Goal: Information Seeking & Learning: Learn about a topic

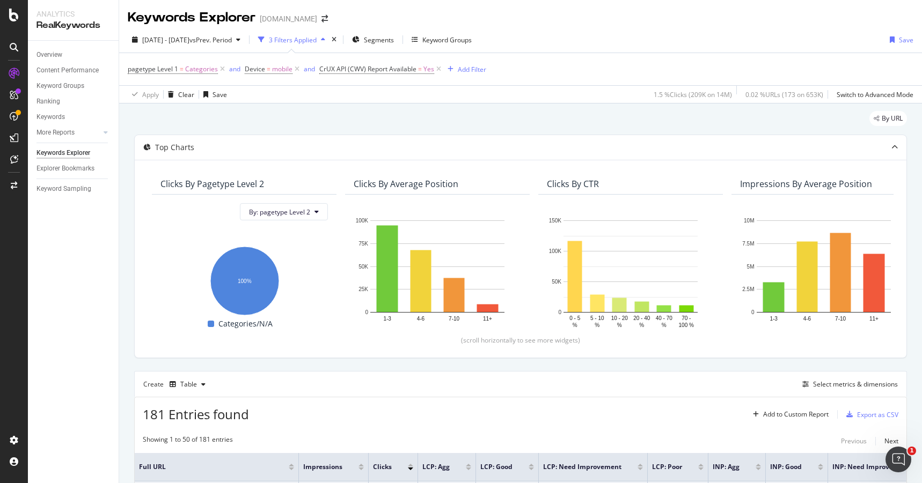
scroll to position [196, 0]
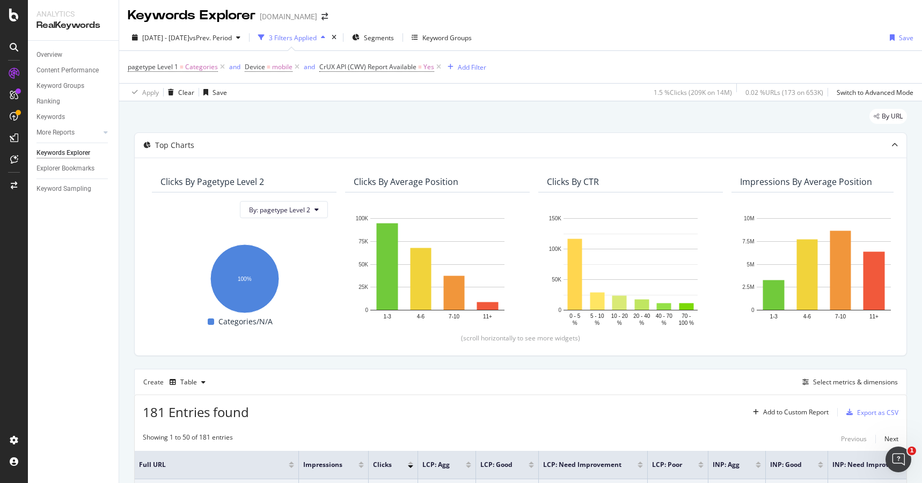
scroll to position [0, 0]
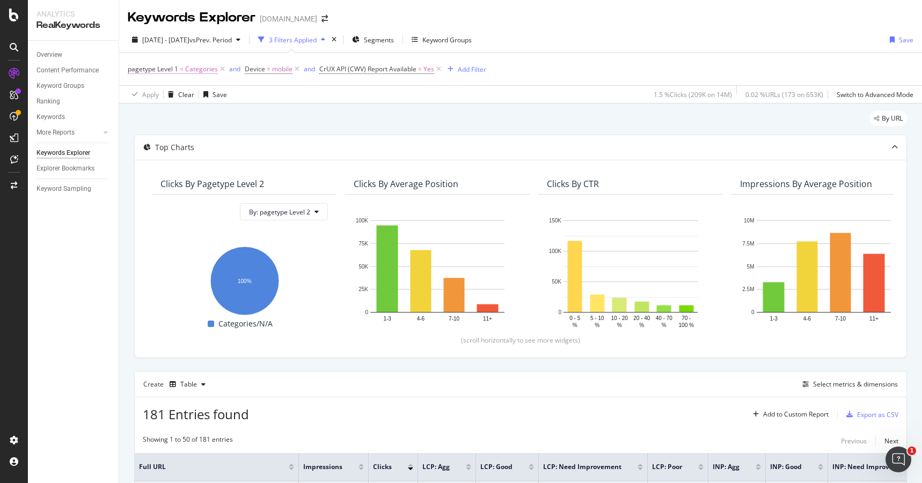
click at [206, 71] on span "Categories" at bounding box center [201, 69] width 33 height 15
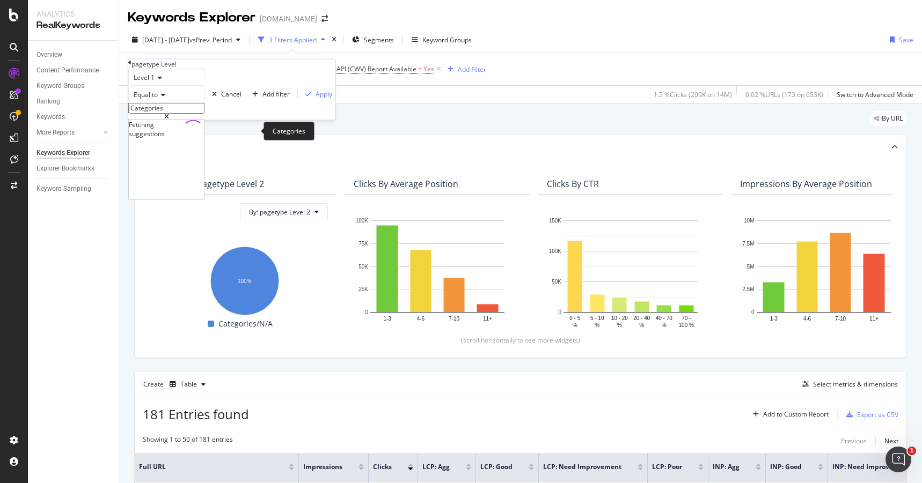
click at [189, 114] on input "Categories" at bounding box center [166, 108] width 76 height 11
type input "store"
drag, startPoint x: 246, startPoint y: 131, endPoint x: 164, endPoint y: 101, distance: 88.1
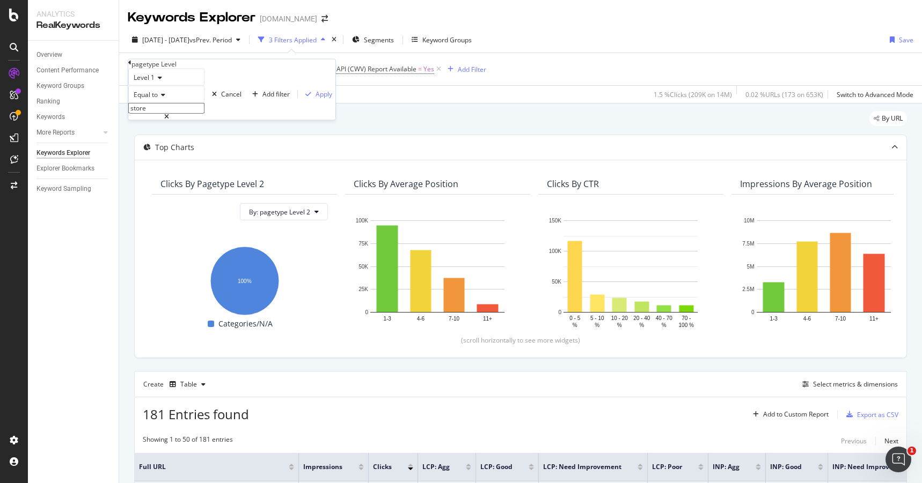
click at [164, 101] on div "Level 1 Equal to store store" at bounding box center [166, 95] width 76 height 52
click at [221, 99] on div "Cancel" at bounding box center [231, 94] width 20 height 9
click at [201, 71] on span "Categories" at bounding box center [201, 69] width 33 height 15
click at [143, 67] on div "pagetype Level" at bounding box center [153, 64] width 45 height 9
click at [131, 66] on icon at bounding box center [129, 63] width 3 height 6
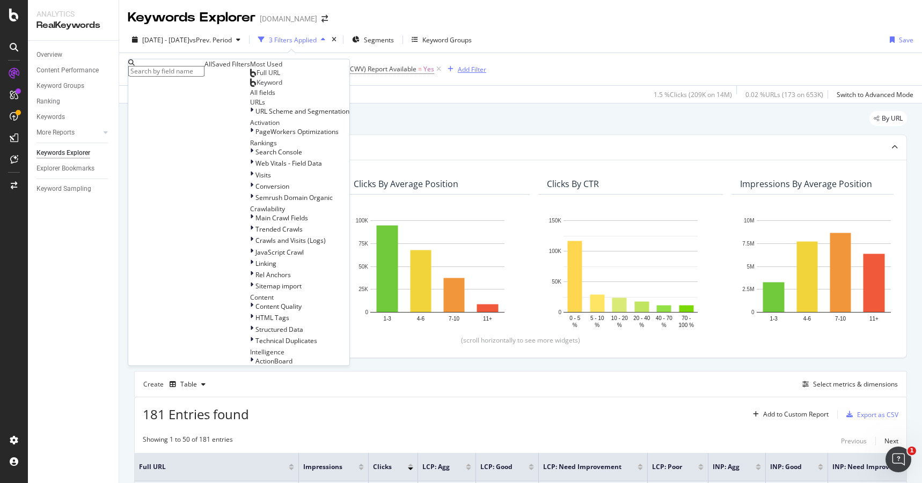
click at [480, 69] on div "Add Filter" at bounding box center [472, 69] width 28 height 9
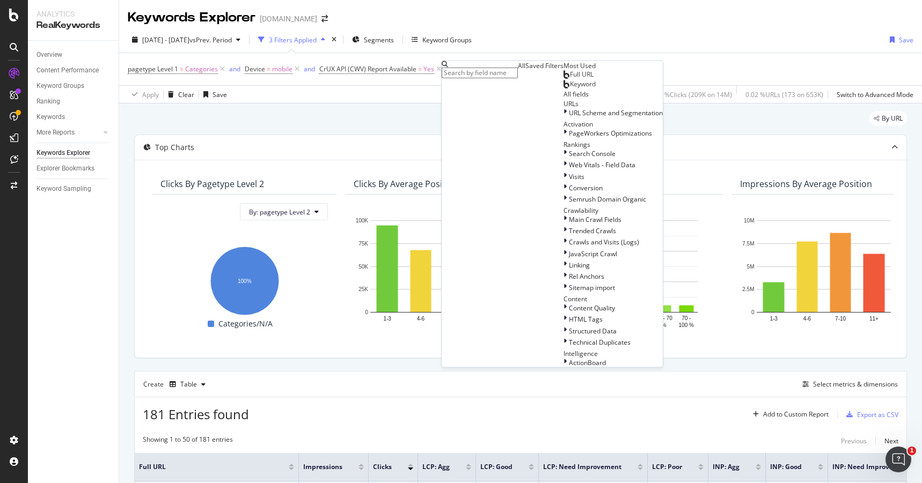
click at [570, 79] on span "Full URL" at bounding box center [582, 74] width 24 height 9
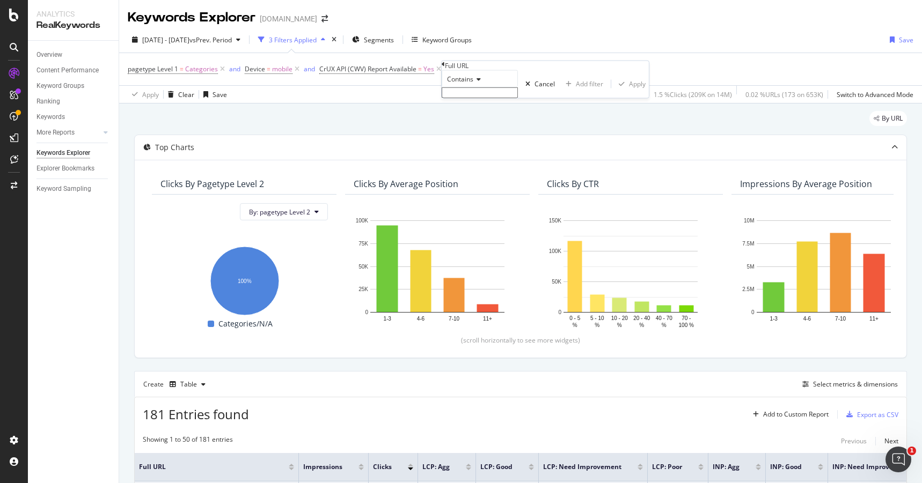
click at [476, 98] on input "text" at bounding box center [480, 92] width 76 height 11
type input "/store/"
click at [629, 92] on div "Apply" at bounding box center [637, 87] width 17 height 9
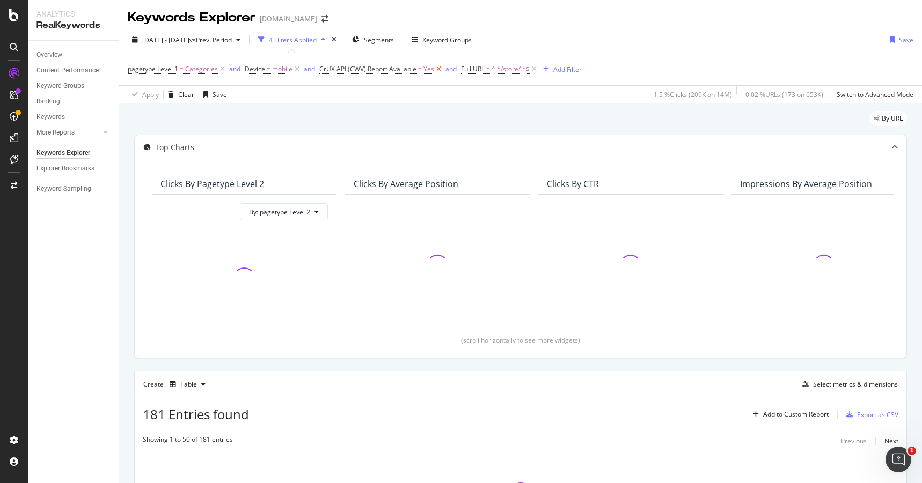
click at [437, 70] on icon at bounding box center [438, 69] width 9 height 11
click at [296, 68] on icon at bounding box center [296, 69] width 9 height 11
click at [223, 68] on icon at bounding box center [222, 69] width 9 height 11
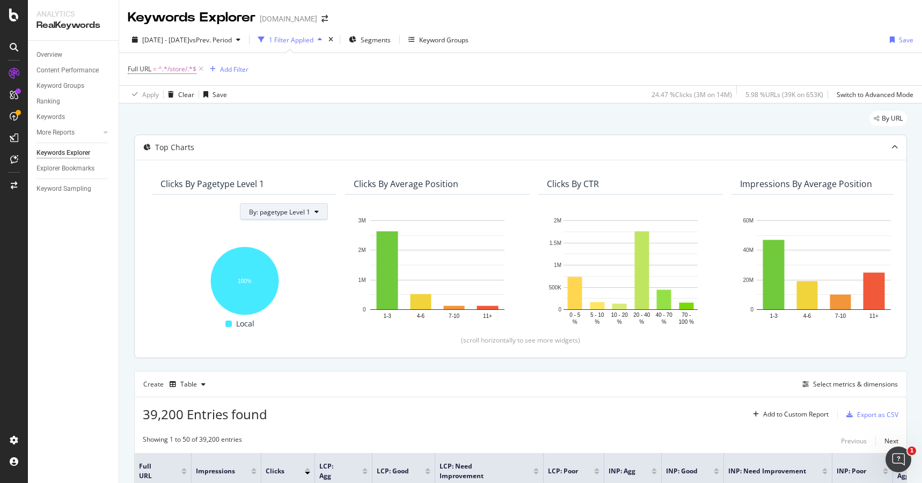
click at [320, 215] on button "By: pagetype Level 1" at bounding box center [284, 211] width 88 height 17
click at [296, 251] on div "Select a Segment" at bounding box center [277, 250] width 54 height 9
click at [353, 144] on div "Top Charts" at bounding box center [499, 147] width 729 height 11
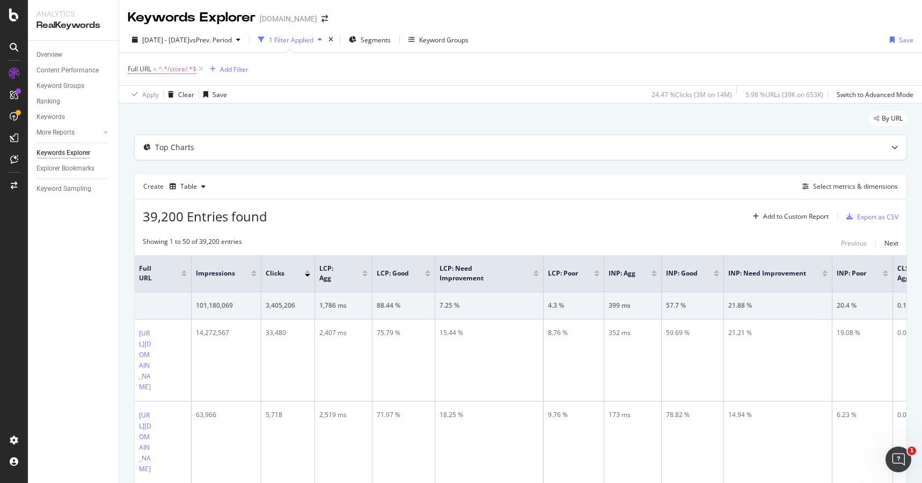
click at [353, 144] on div "Top Charts" at bounding box center [499, 147] width 729 height 11
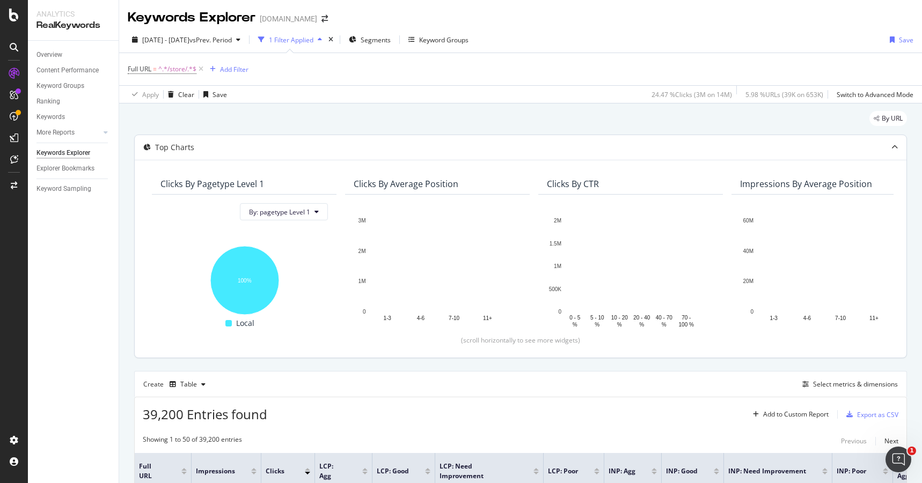
click at [353, 144] on div "Top Charts" at bounding box center [499, 147] width 729 height 11
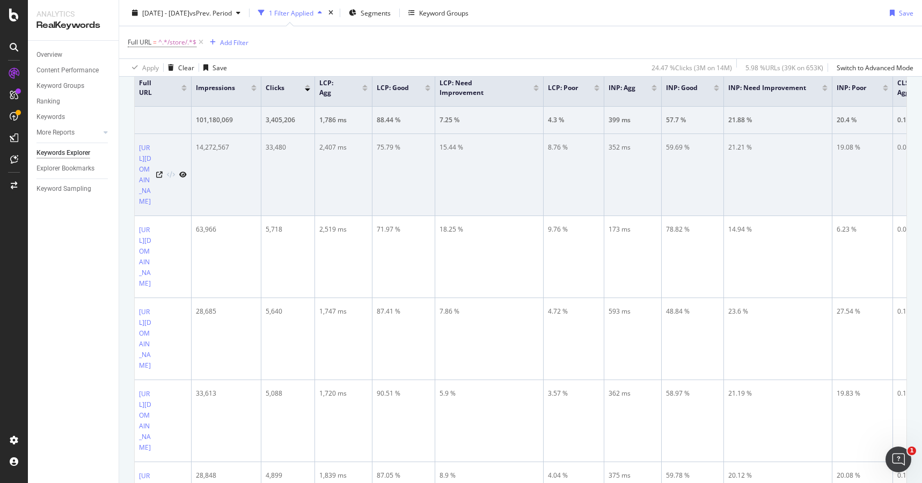
scroll to position [188, 0]
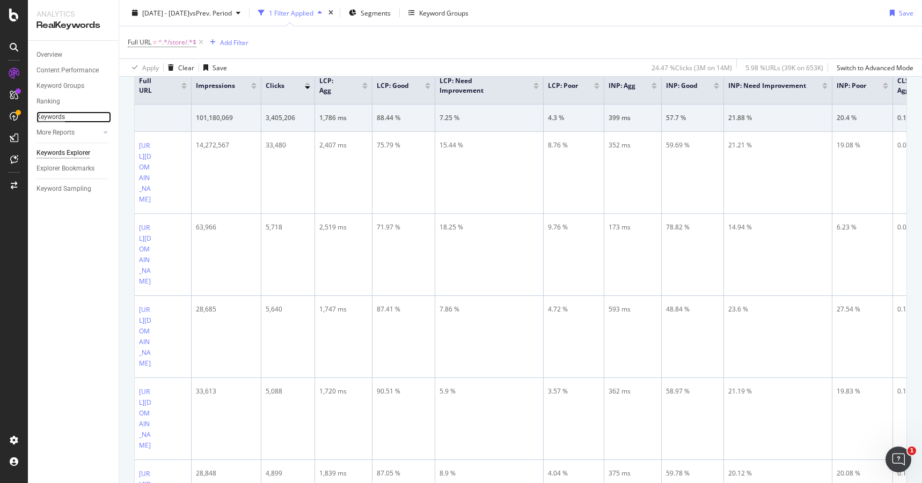
click at [53, 122] on div "Keywords" at bounding box center [50, 117] width 28 height 11
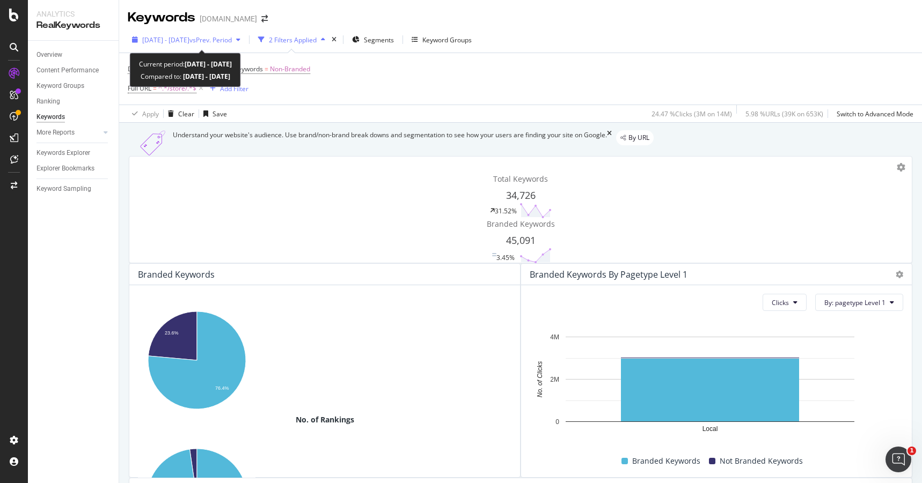
click at [232, 41] on span "vs Prev. Period" at bounding box center [210, 39] width 42 height 9
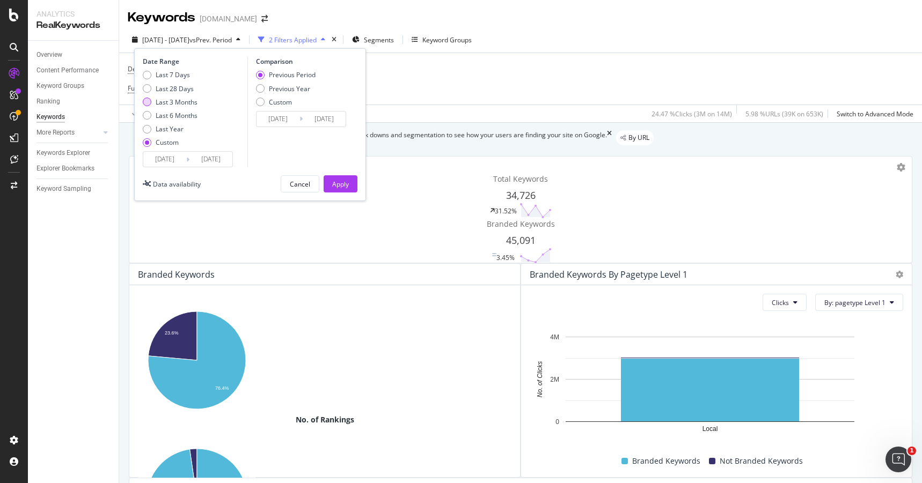
click at [182, 102] on div "Last 3 Months" at bounding box center [177, 102] width 42 height 9
type input "[DATE]"
click at [342, 183] on div "Apply" at bounding box center [340, 184] width 17 height 9
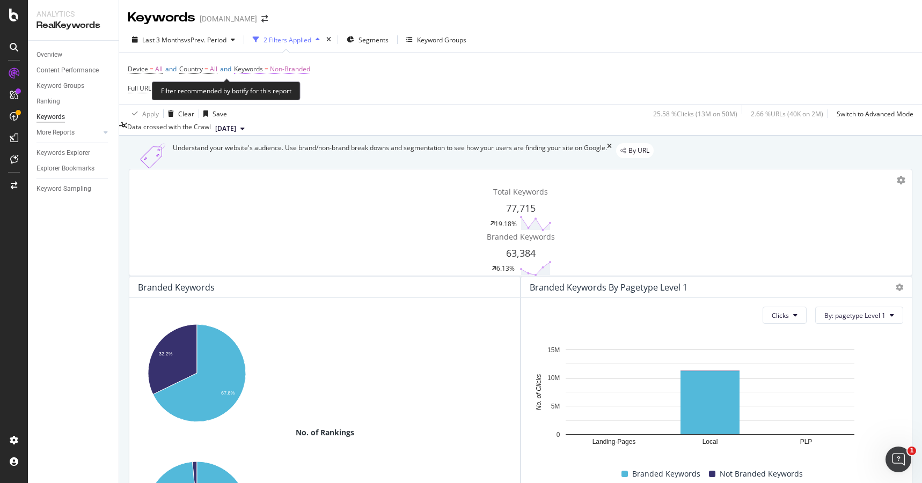
click at [310, 68] on span "Non-Branded" at bounding box center [290, 69] width 40 height 15
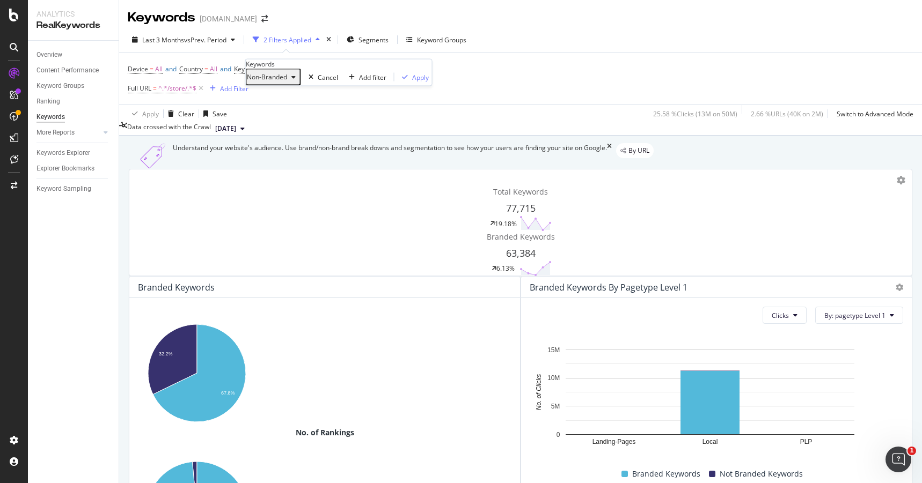
click at [300, 80] on div "button" at bounding box center [293, 77] width 13 height 6
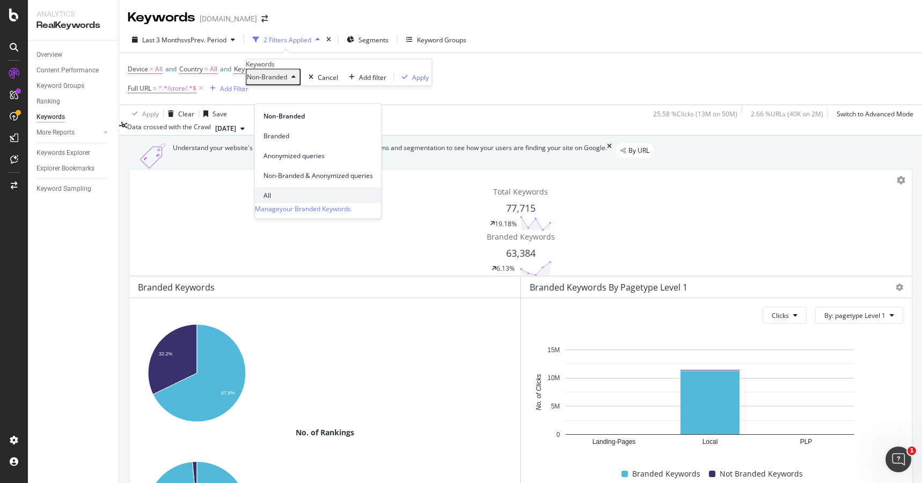
click at [272, 190] on span "All" at bounding box center [317, 195] width 109 height 10
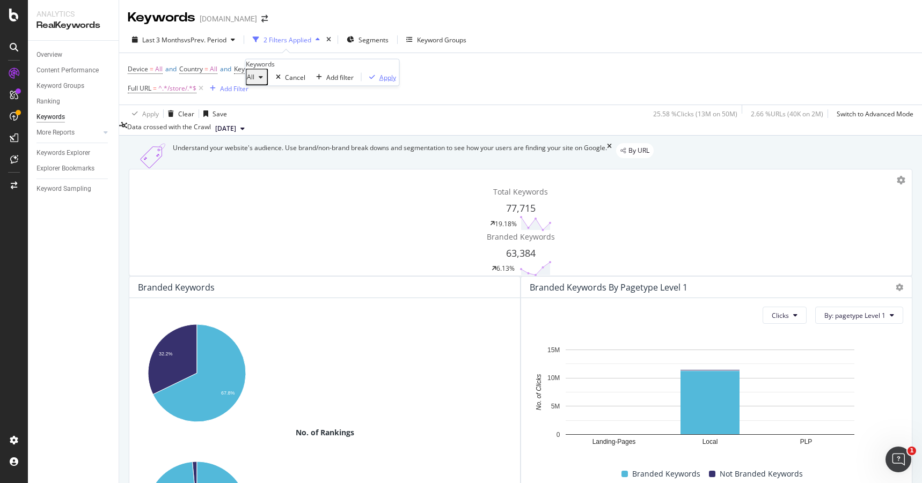
click at [379, 82] on div "Apply" at bounding box center [387, 76] width 17 height 9
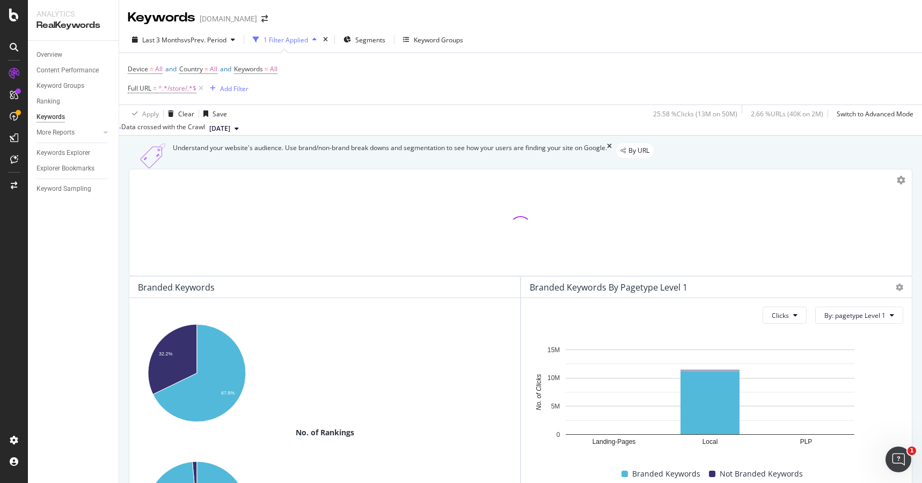
click at [429, 85] on div "Device = All and Country = All and Keywords = All Full URL = ^.*/store/.*$ Add …" at bounding box center [521, 79] width 786 height 52
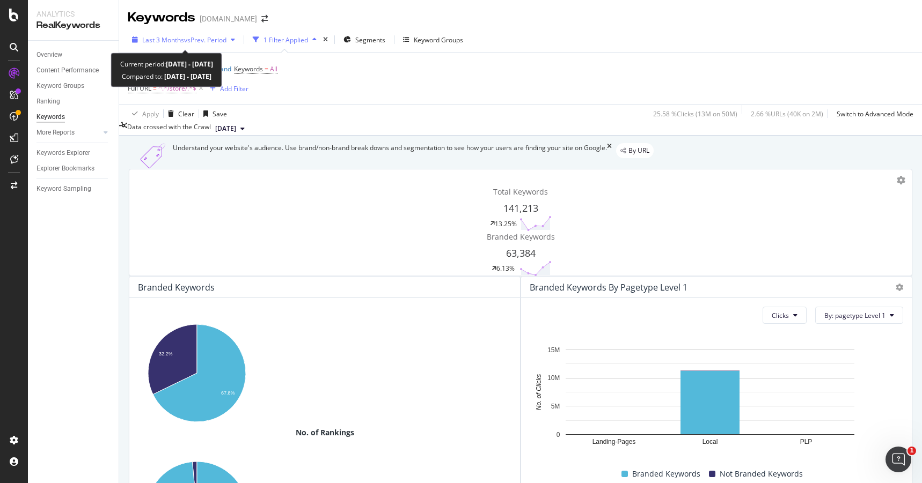
click at [226, 36] on span "vs Prev. Period" at bounding box center [205, 39] width 42 height 9
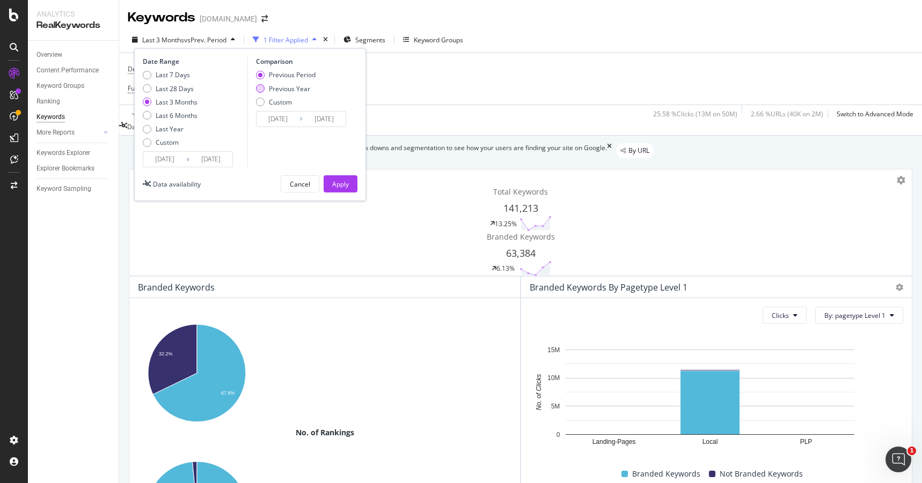
click at [276, 89] on div "Previous Year" at bounding box center [289, 88] width 41 height 9
type input "[DATE]"
click at [342, 186] on div "Apply" at bounding box center [340, 184] width 17 height 9
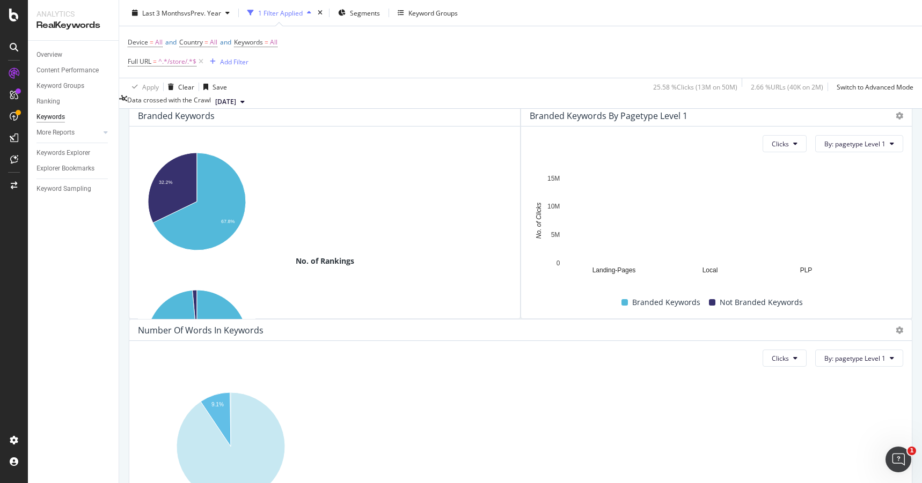
scroll to position [172, 0]
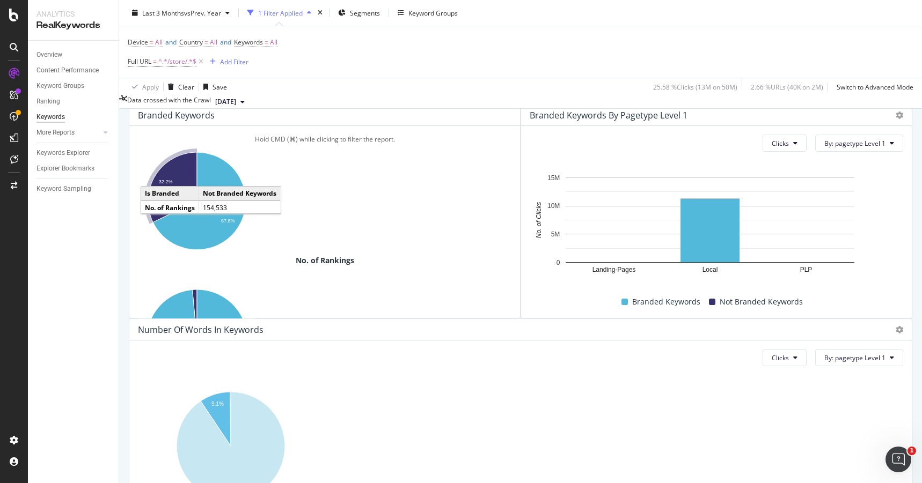
click at [182, 205] on icon "A chart." at bounding box center [172, 187] width 49 height 70
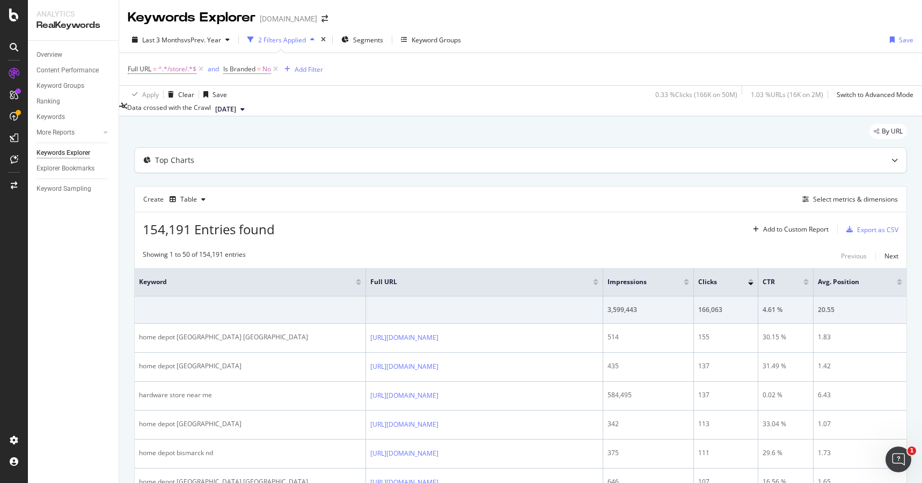
click at [366, 163] on div "Top Charts" at bounding box center [499, 160] width 729 height 11
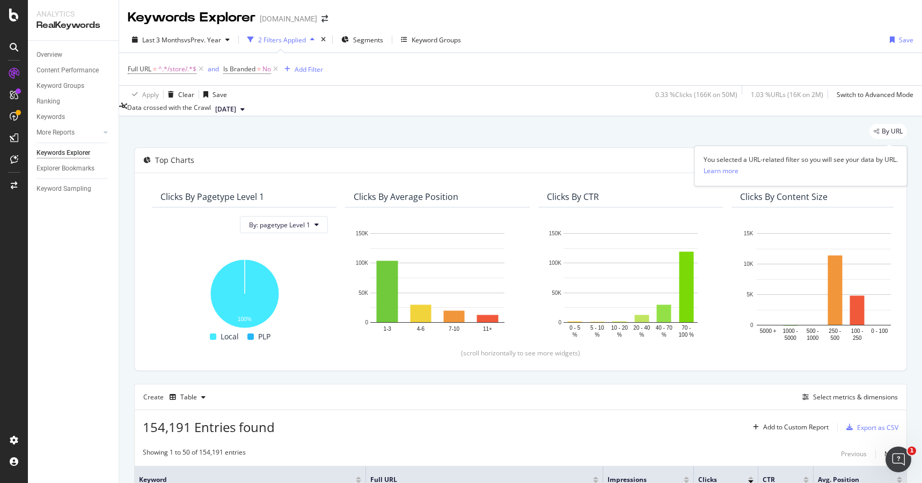
click at [887, 128] on span "By URL" at bounding box center [892, 131] width 21 height 6
click at [647, 132] on div "By URL" at bounding box center [520, 136] width 773 height 24
